Goal: Task Accomplishment & Management: Use online tool/utility

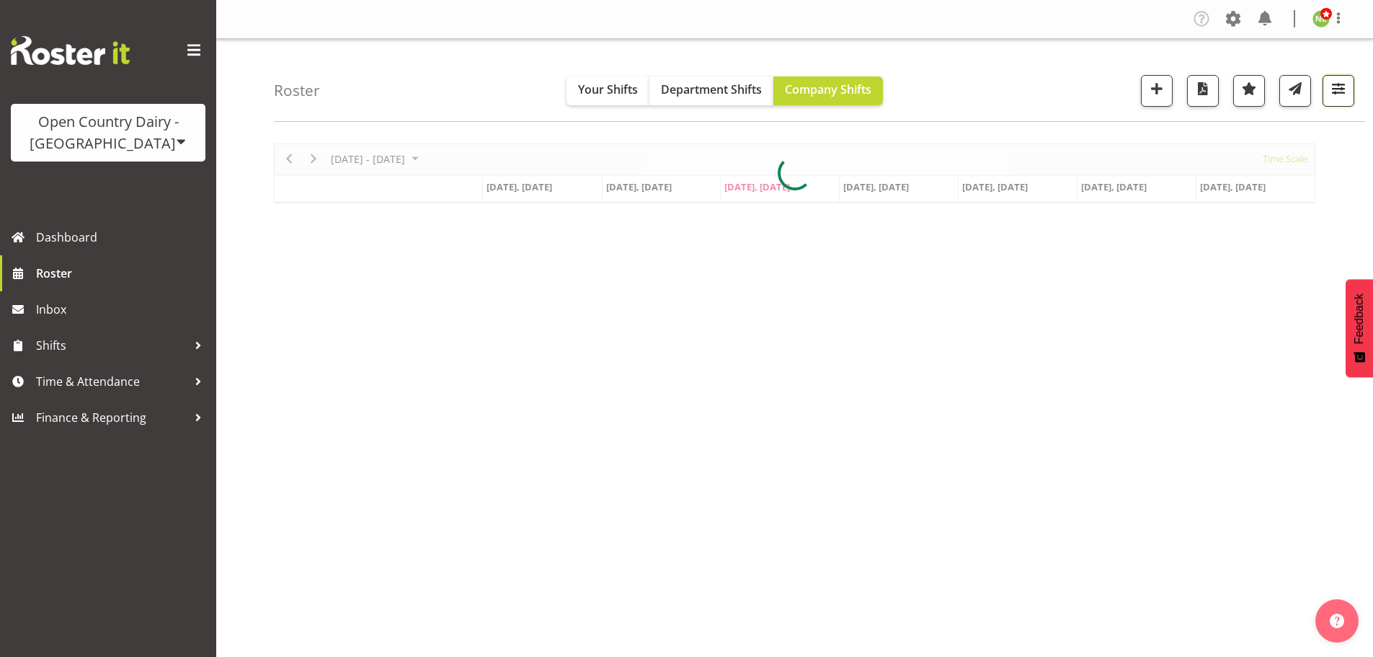
click at [1346, 96] on span "button" at bounding box center [1338, 88] width 19 height 19
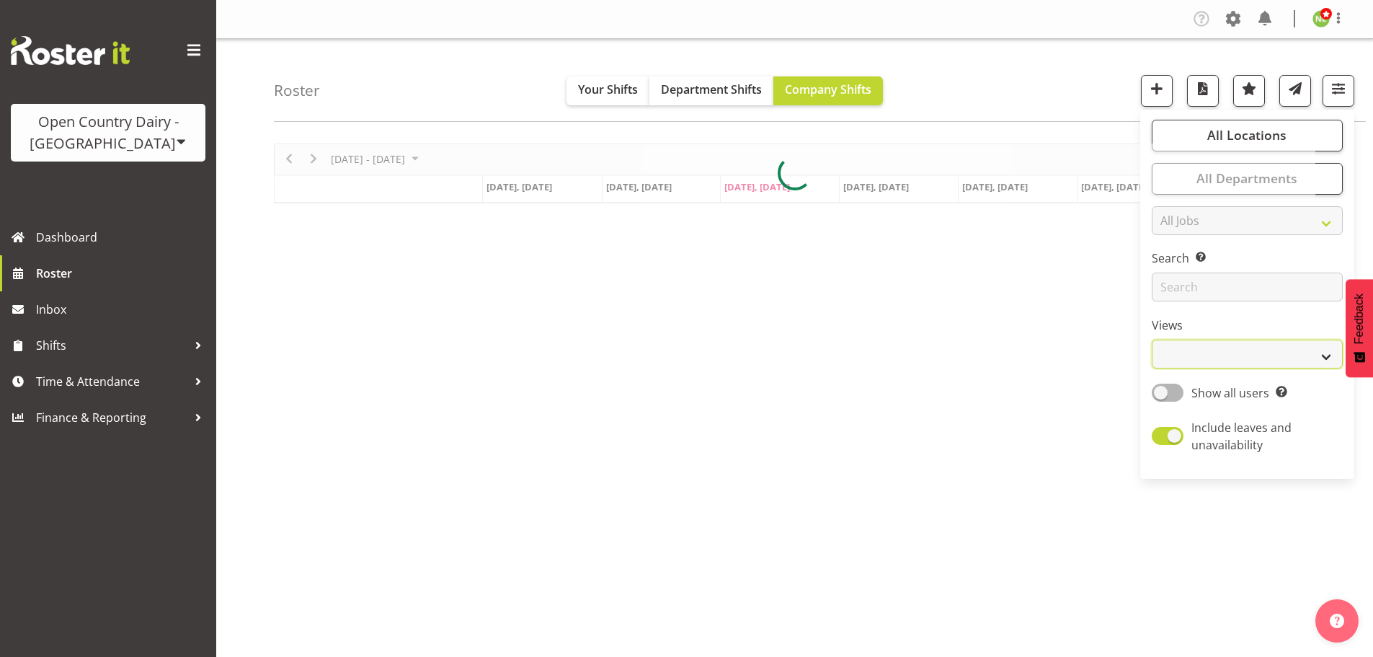
click at [1202, 365] on select "Staff Role Shift - Horizontal Shift - Vertical Staff - Location" at bounding box center [1247, 354] width 191 height 29
select select "staff"
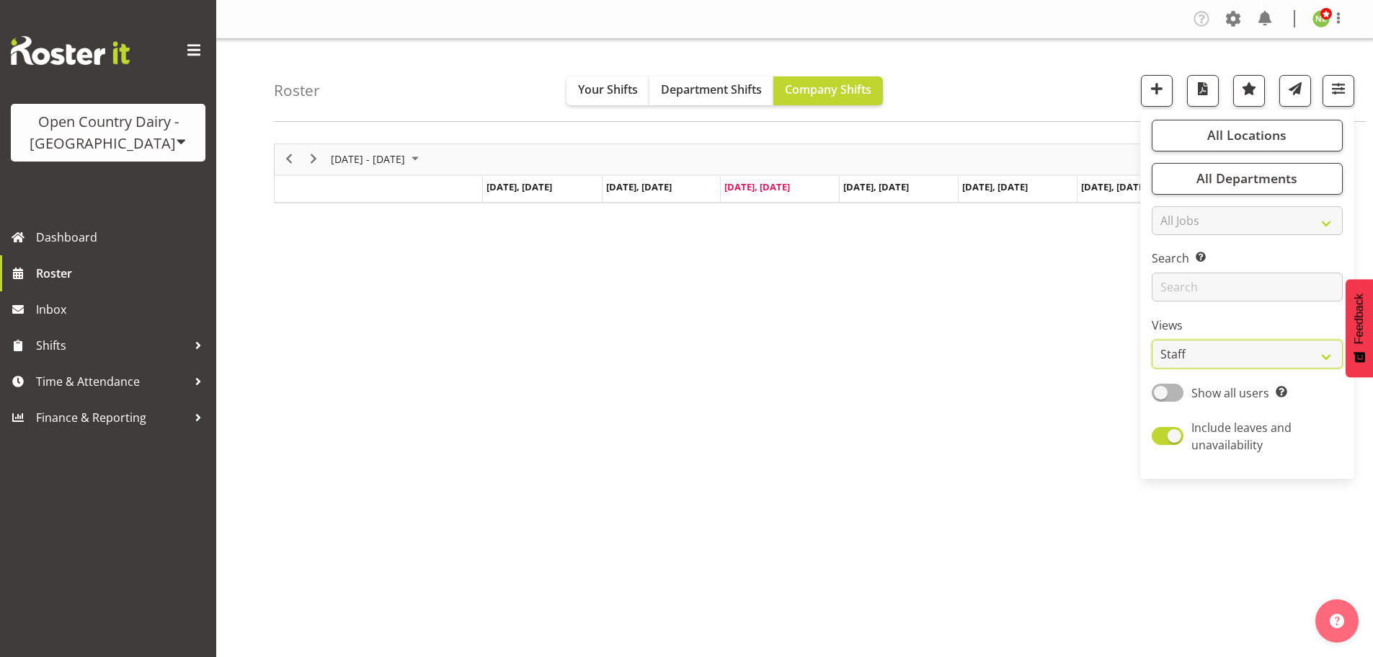
click at [1153, 340] on select "Staff Role Shift - Horizontal Shift - Vertical Staff - Location" at bounding box center [1247, 354] width 191 height 29
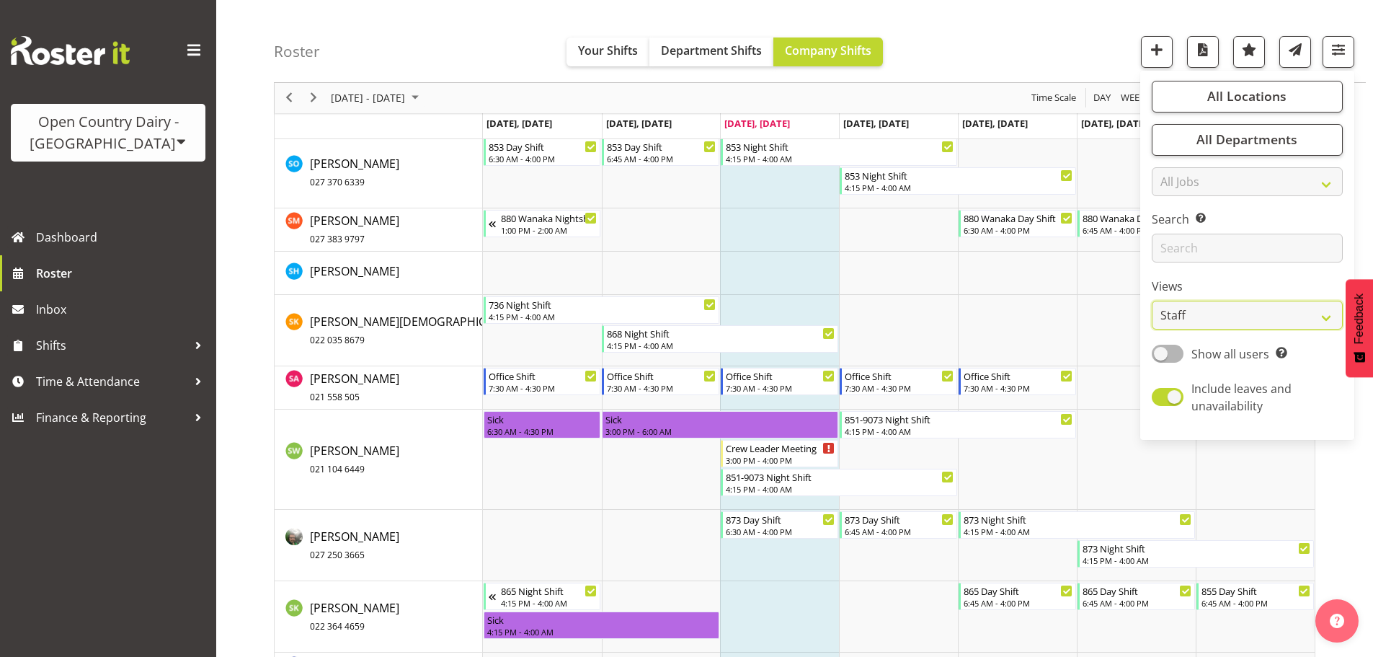
scroll to position [8002, 0]
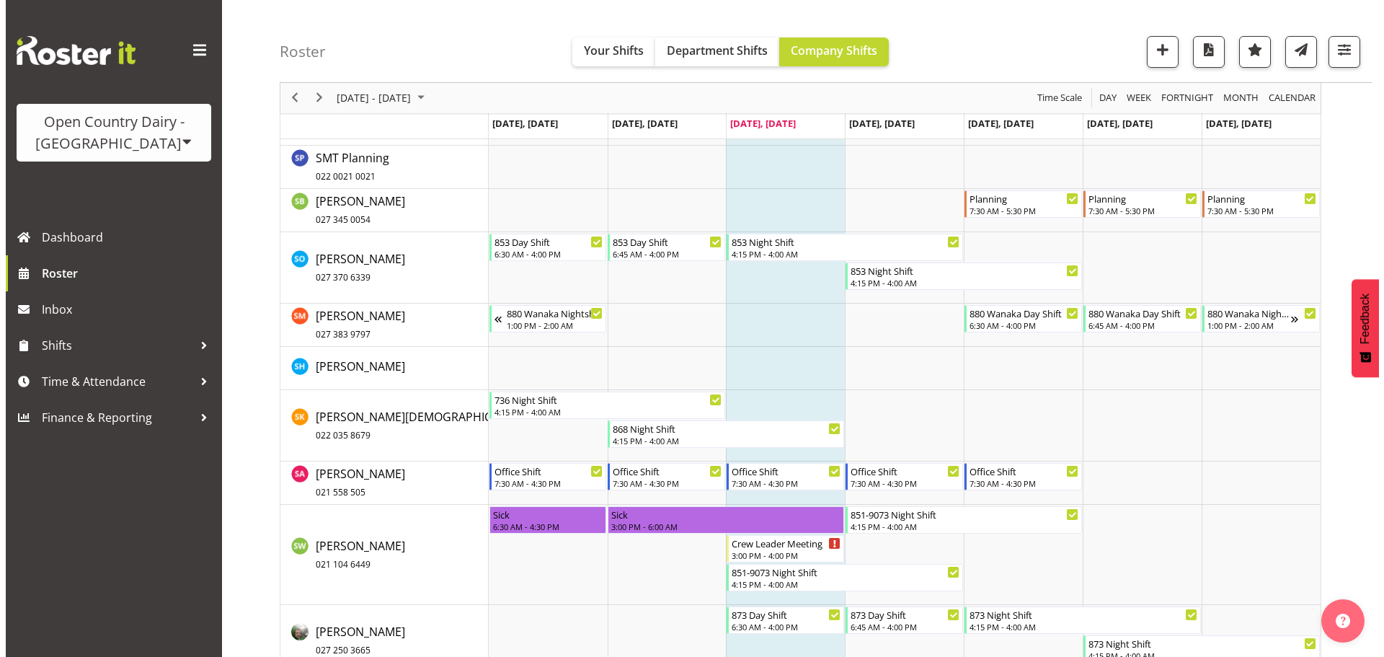
scroll to position [7929, 0]
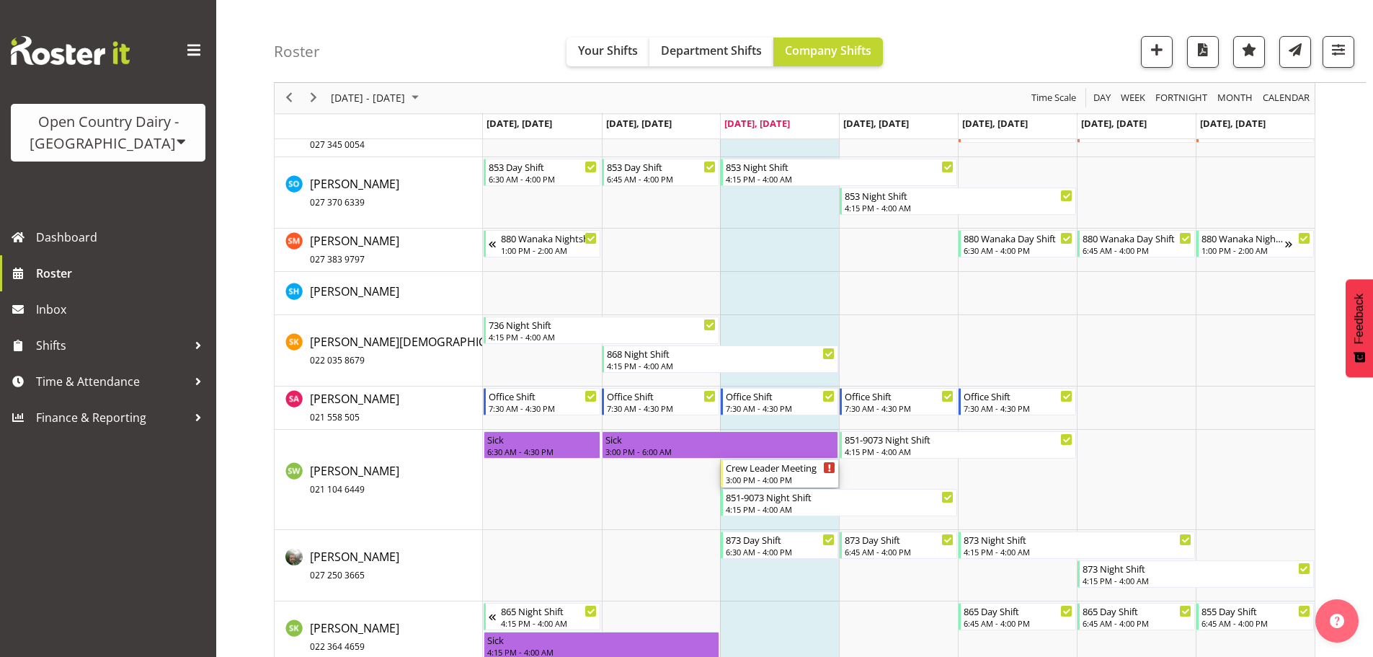
click at [773, 469] on div "Crew Leader Meeting" at bounding box center [781, 467] width 110 height 14
click at [0, 0] on div at bounding box center [0, 0] width 0 height 0
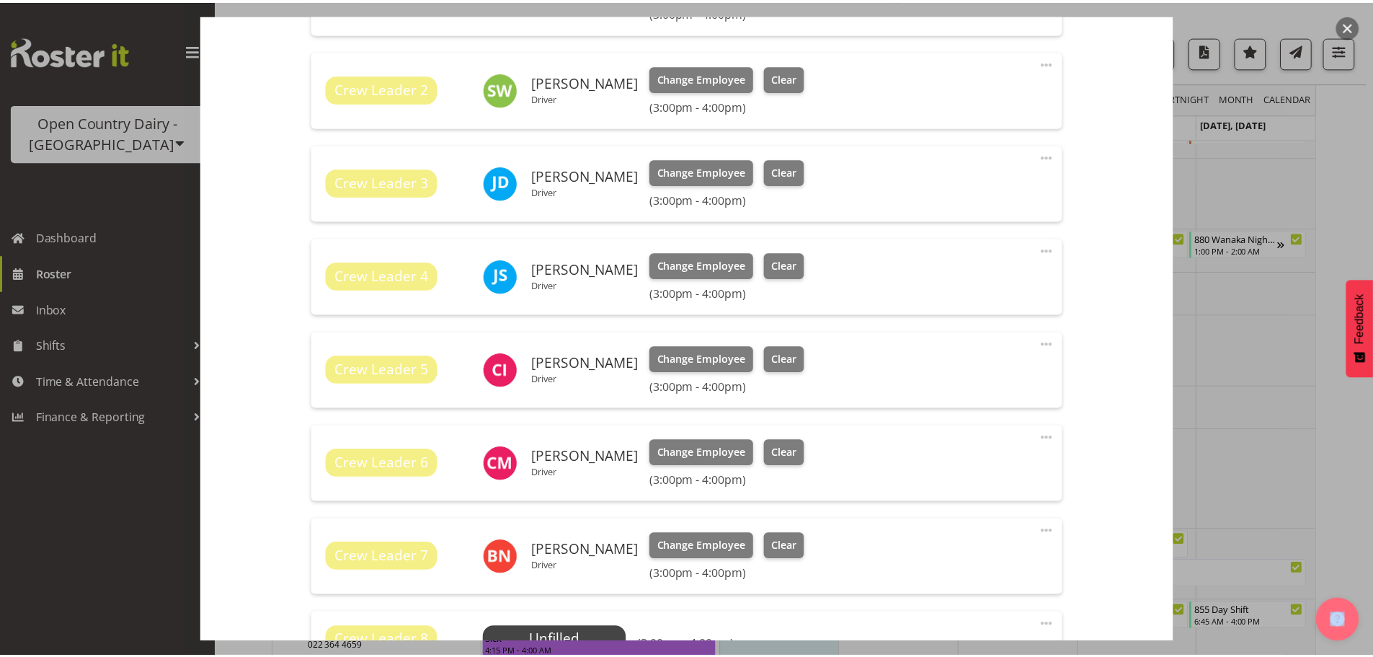
scroll to position [861, 0]
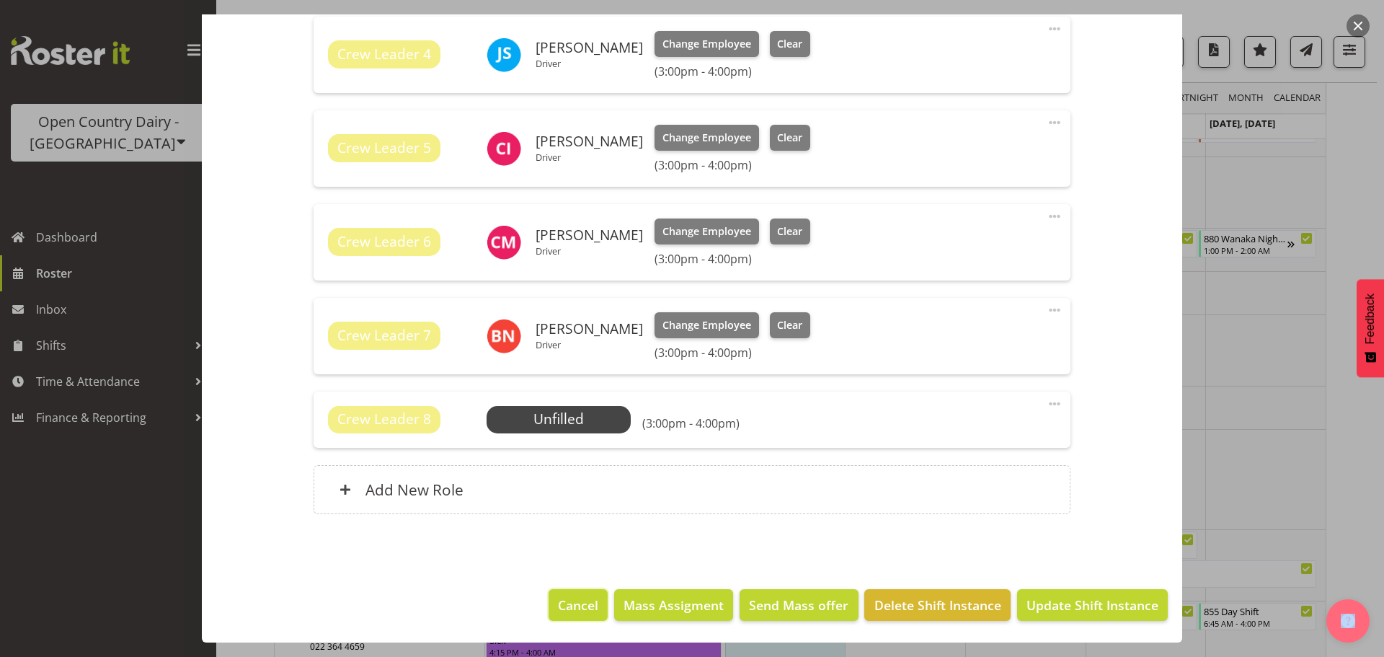
click at [570, 608] on span "Cancel" at bounding box center [578, 604] width 40 height 19
